Goal: Book appointment/travel/reservation

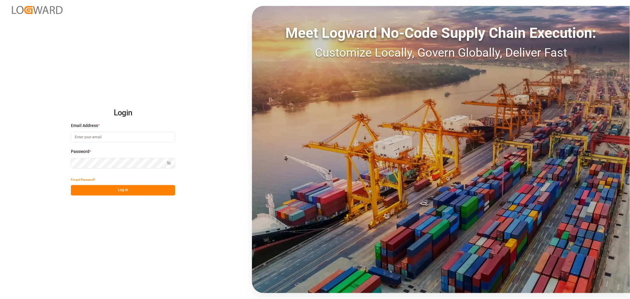
type input "[EMAIL_ADDRESS][PERSON_NAME][PERSON_NAME][DOMAIN_NAME]"
click at [112, 192] on button "Log In" at bounding box center [123, 190] width 104 height 10
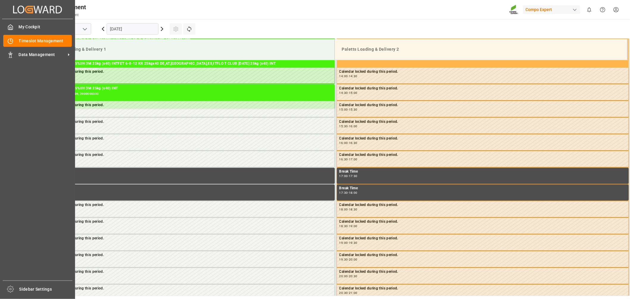
scroll to position [463, 0]
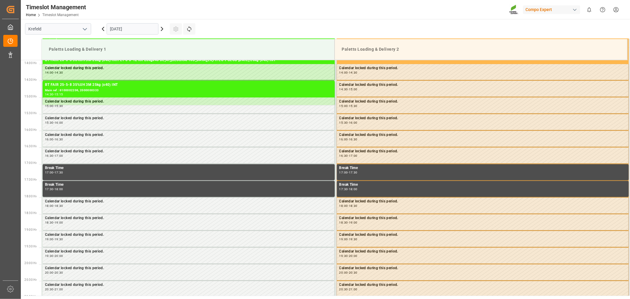
click at [161, 29] on icon at bounding box center [161, 28] width 7 height 7
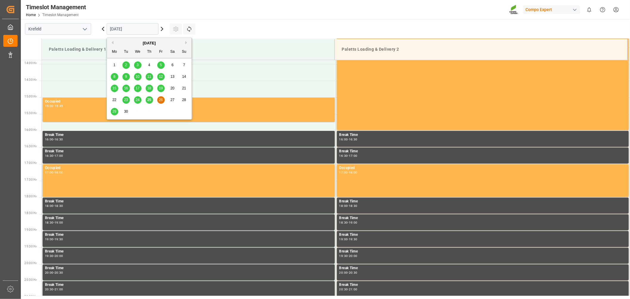
click at [154, 27] on input "26.09.2025" at bounding box center [133, 28] width 52 height 11
click at [111, 112] on div "29" at bounding box center [114, 111] width 7 height 7
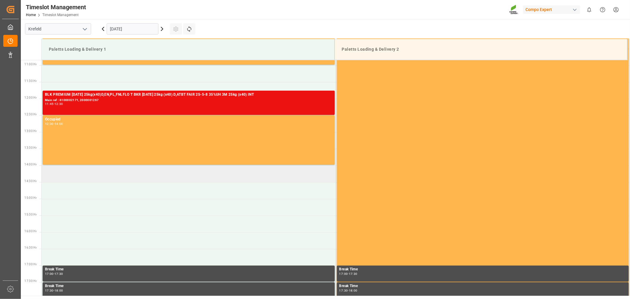
scroll to position [297, 0]
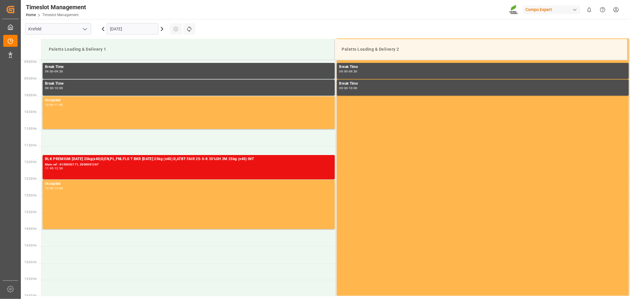
click at [120, 29] on input "[DATE]" at bounding box center [133, 28] width 52 height 11
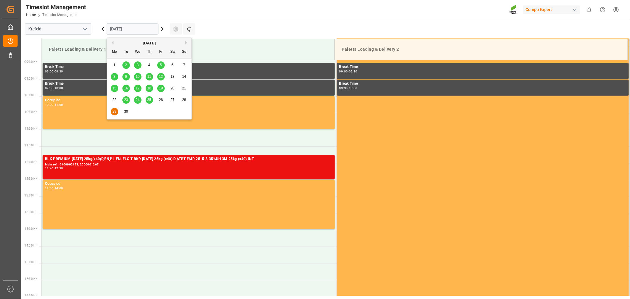
click at [162, 99] on span "26" at bounding box center [161, 100] width 4 height 4
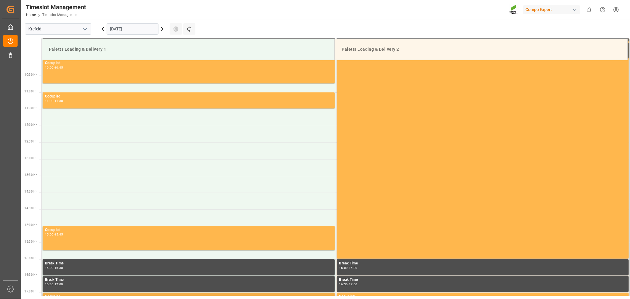
scroll to position [333, 0]
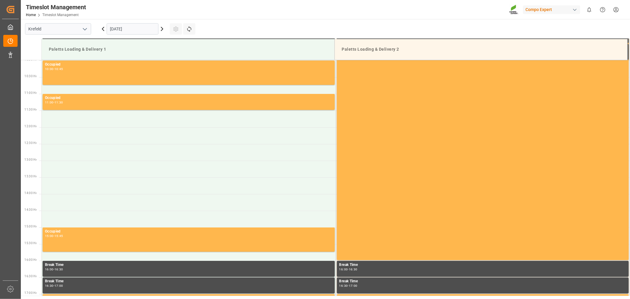
click at [161, 30] on icon at bounding box center [161, 28] width 7 height 7
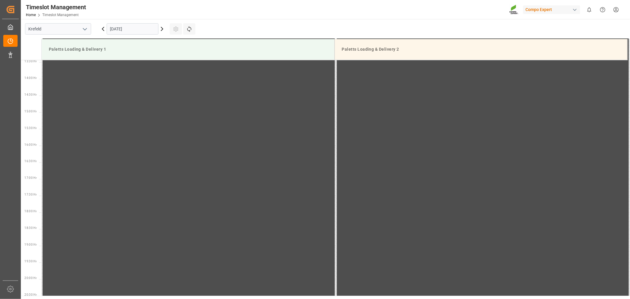
scroll to position [463, 0]
click at [150, 26] on input "27.09.2025" at bounding box center [133, 28] width 52 height 11
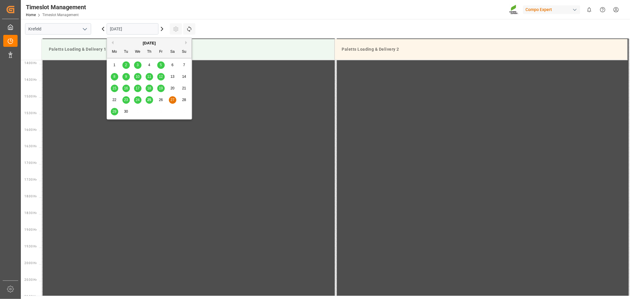
click at [115, 112] on span "29" at bounding box center [114, 111] width 4 height 4
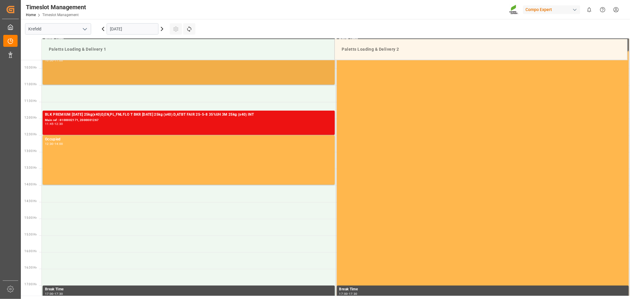
scroll to position [330, 0]
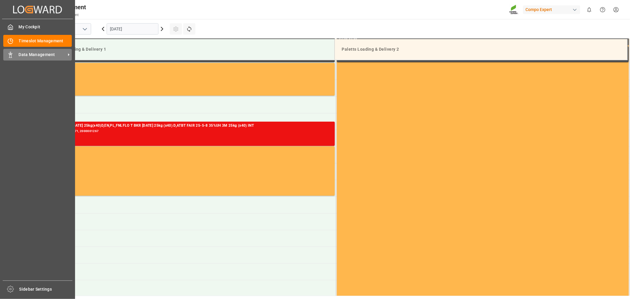
click at [10, 52] on icon at bounding box center [10, 55] width 6 height 6
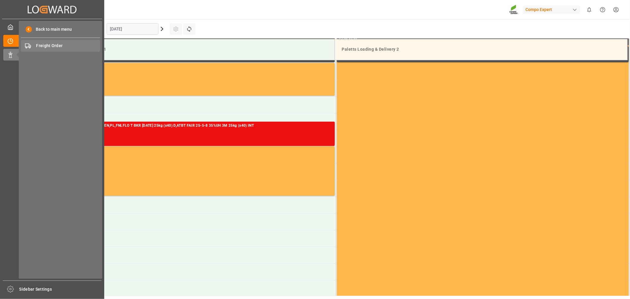
click at [47, 46] on span "Freight Order" at bounding box center [68, 46] width 64 height 6
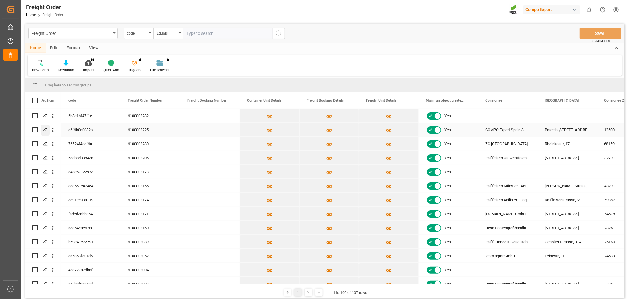
click at [44, 130] on polygon "Press SPACE to select this row." at bounding box center [45, 129] width 3 height 3
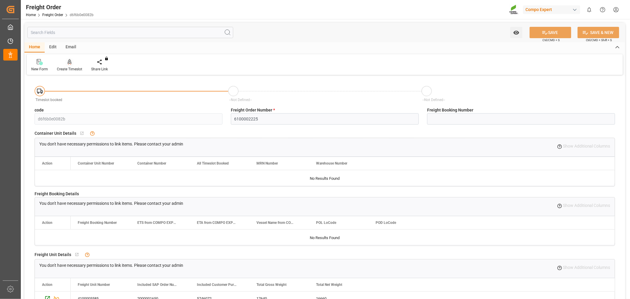
click at [70, 67] on div "Create Timeslot" at bounding box center [69, 68] width 25 height 5
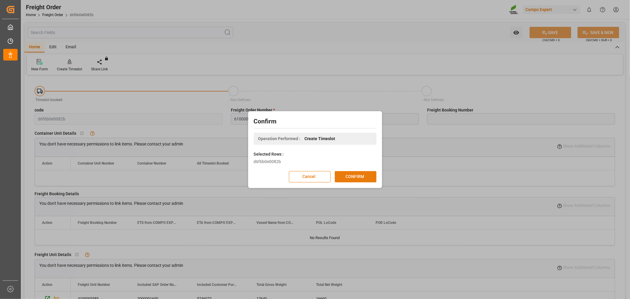
click at [357, 178] on button "CONFIRM" at bounding box center [356, 176] width 42 height 11
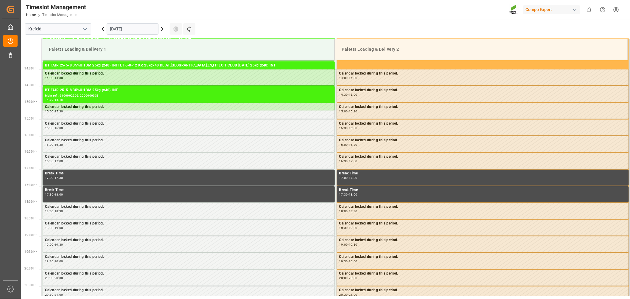
scroll to position [463, 0]
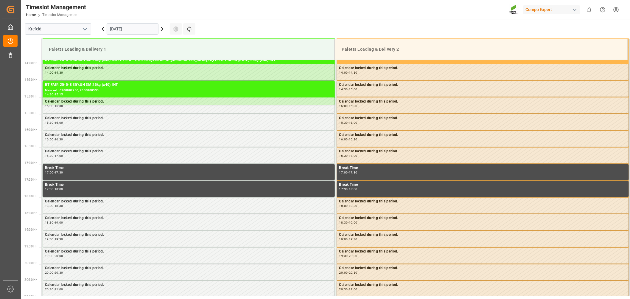
click at [149, 27] on input "[DATE]" at bounding box center [133, 28] width 52 height 11
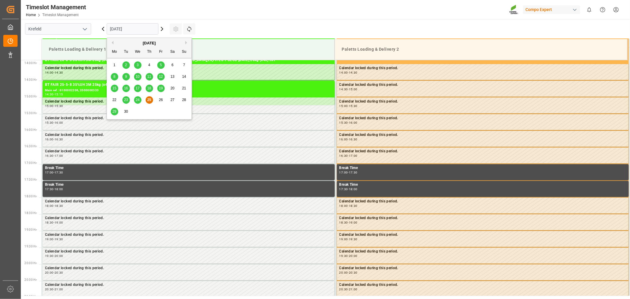
click at [112, 112] on span "29" at bounding box center [114, 111] width 4 height 4
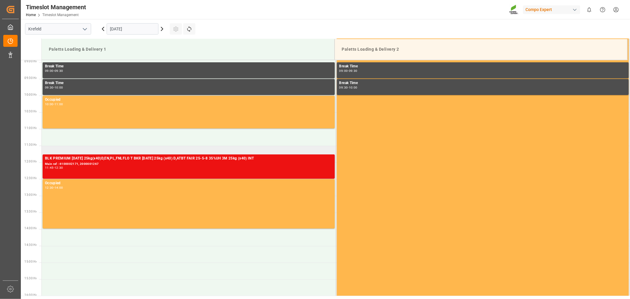
scroll to position [264, 0]
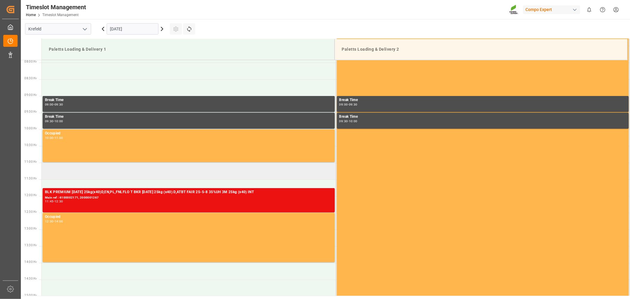
click at [72, 171] on td at bounding box center [189, 171] width 294 height 17
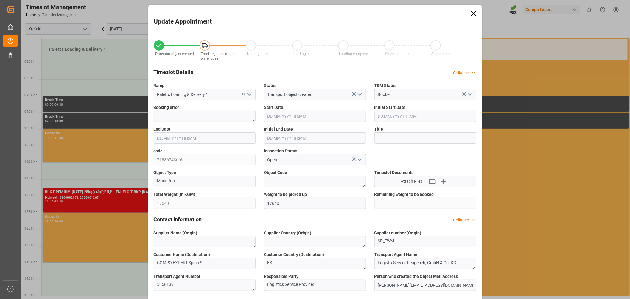
type input "[DATE] 11:00"
type input "[DATE] 11:30"
type input "[DATE] 13:34"
type input "[DATE] 12:43"
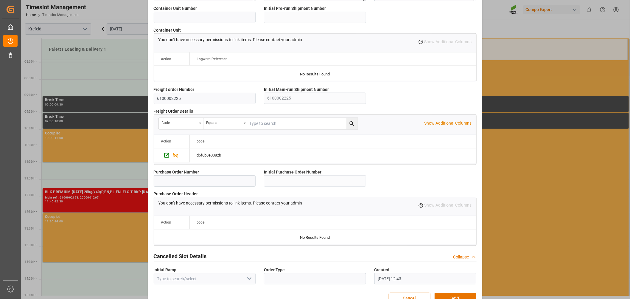
scroll to position [485, 0]
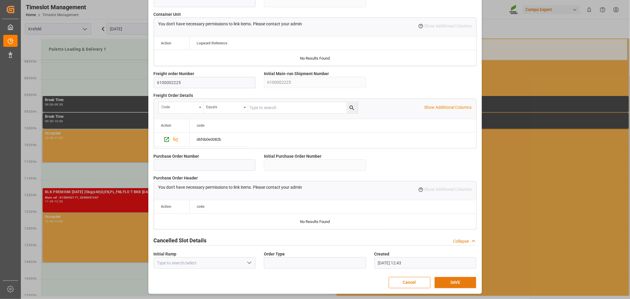
click at [449, 281] on button "SAVE" at bounding box center [455, 282] width 42 height 11
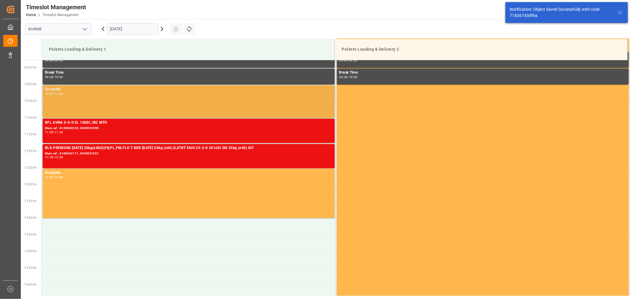
scroll to position [230, 0]
